Goal: Information Seeking & Learning: Learn about a topic

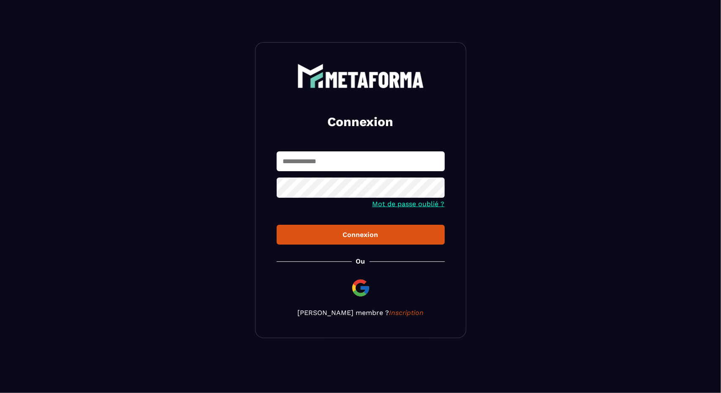
type input "**********"
click at [325, 234] on div "Connexion" at bounding box center [360, 235] width 155 height 8
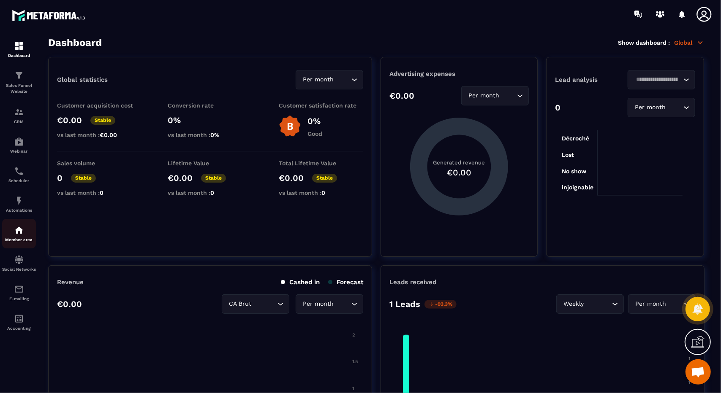
click at [22, 231] on img at bounding box center [19, 230] width 10 height 10
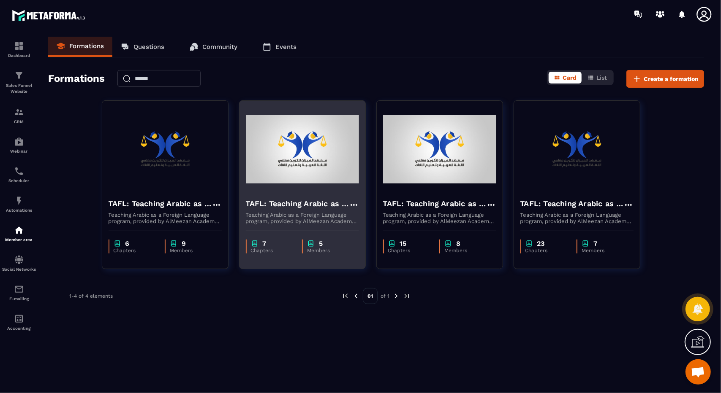
click at [300, 212] on p "Teaching Arabic as a Foreign Language program, provided by AlMeezan Academy in …" at bounding box center [302, 218] width 113 height 13
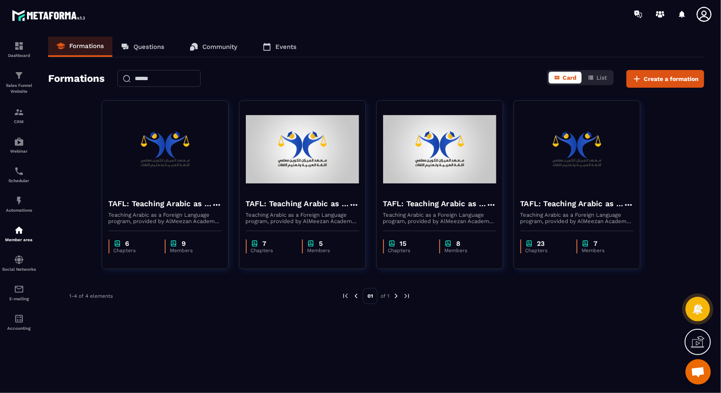
click at [396, 298] on img at bounding box center [396, 297] width 8 height 8
click at [409, 298] on img at bounding box center [407, 297] width 8 height 8
click at [158, 49] on p "Questions" at bounding box center [148, 47] width 31 height 8
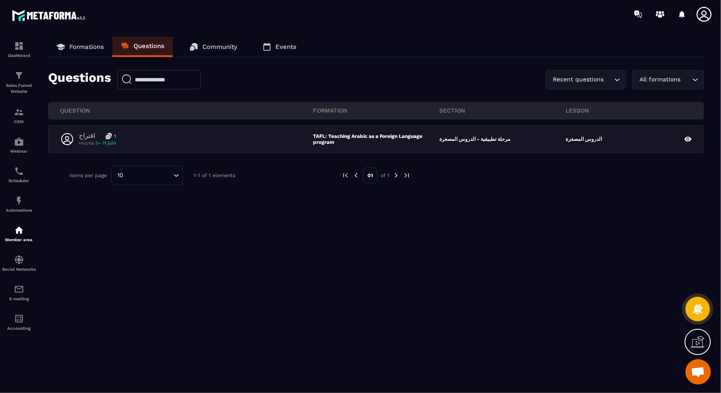
click at [77, 46] on p "Formations" at bounding box center [86, 47] width 35 height 8
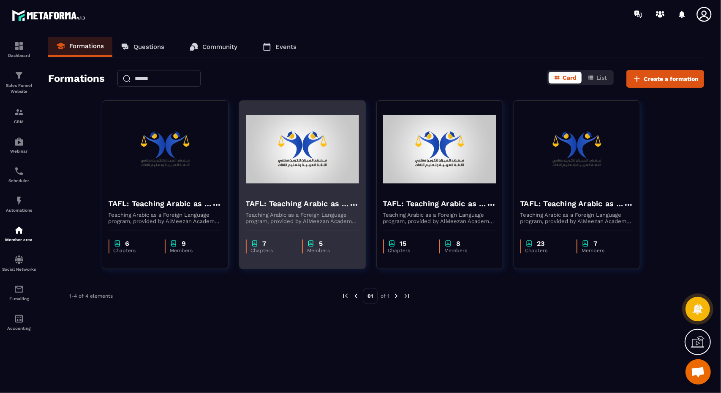
click at [308, 195] on div "TAFL: Teaching Arabic as a Foreign Language program - july Teaching Arabic as a…" at bounding box center [302, 208] width 126 height 33
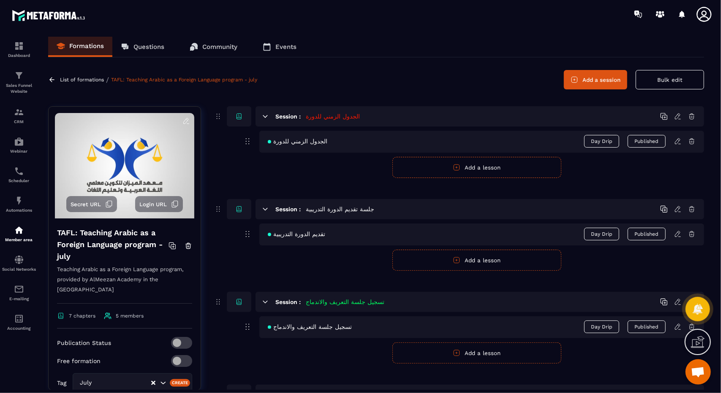
click at [679, 144] on icon at bounding box center [678, 142] width 8 height 8
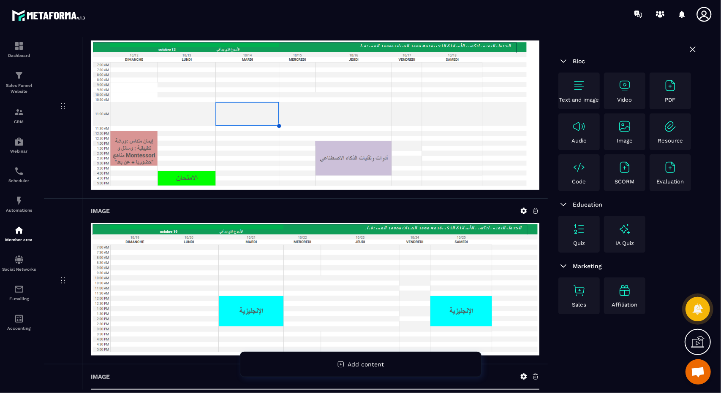
scroll to position [2765, 0]
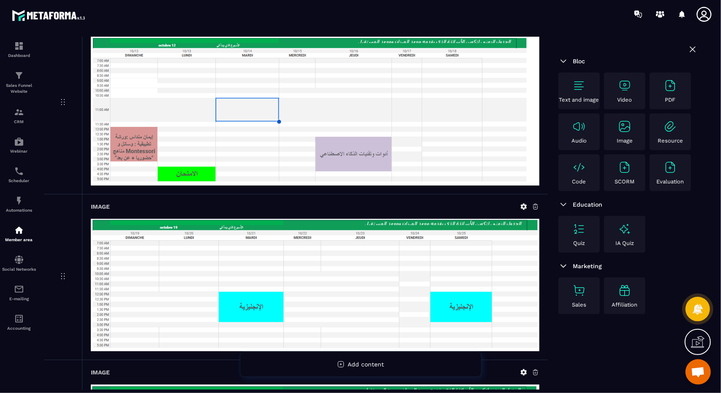
click at [624, 230] on img at bounding box center [625, 229] width 14 height 14
click at [672, 250] on div "Quiz IA Quiz" at bounding box center [627, 234] width 139 height 37
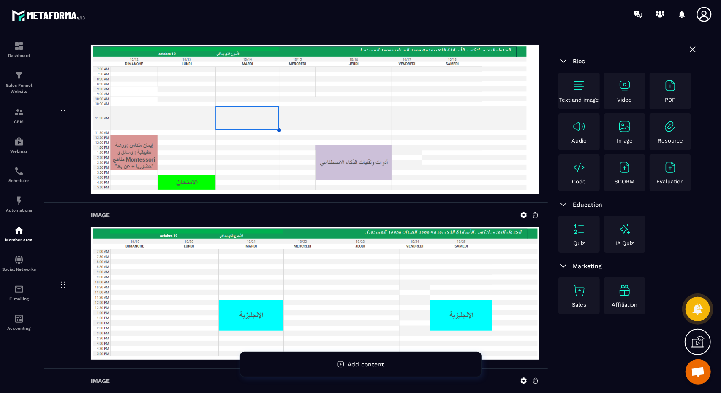
scroll to position [2756, 0]
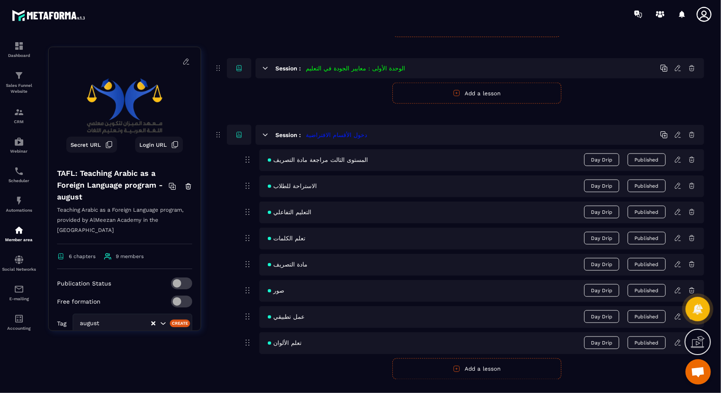
scroll to position [770, 0]
